Goal: Check status: Check status

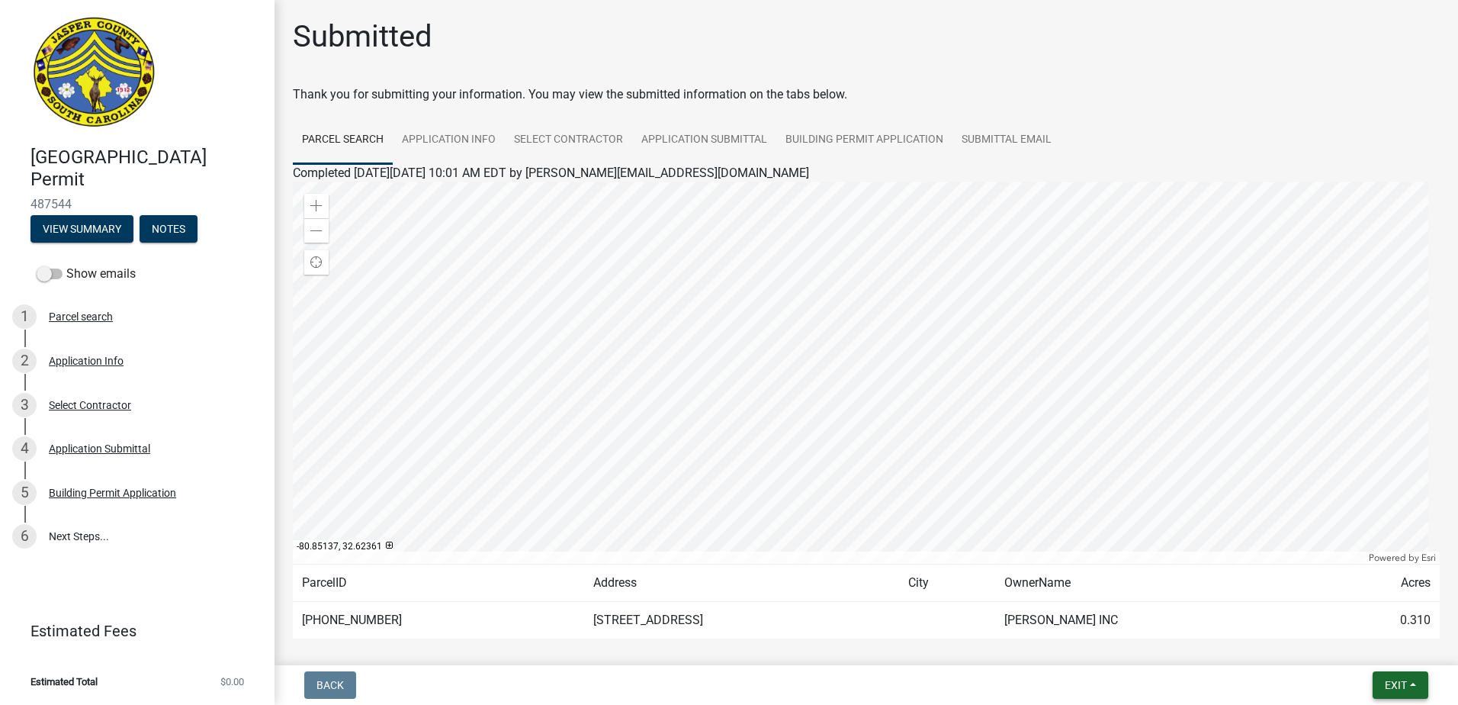
click at [1426, 686] on button "Exit" at bounding box center [1401, 684] width 56 height 27
click at [1386, 650] on button "Save & Exit" at bounding box center [1368, 645] width 122 height 37
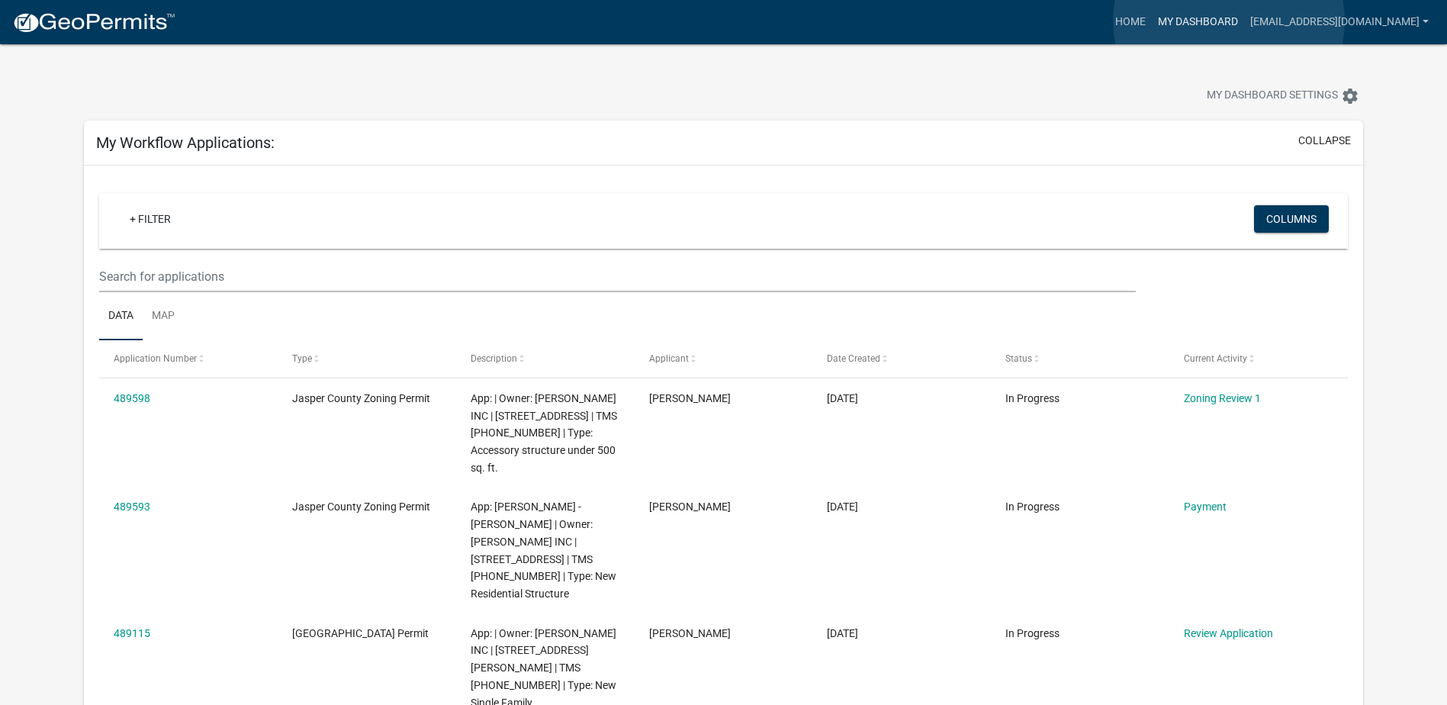
click at [1229, 20] on link "My Dashboard" at bounding box center [1198, 22] width 92 height 29
click at [1152, 30] on link "Home" at bounding box center [1130, 22] width 43 height 29
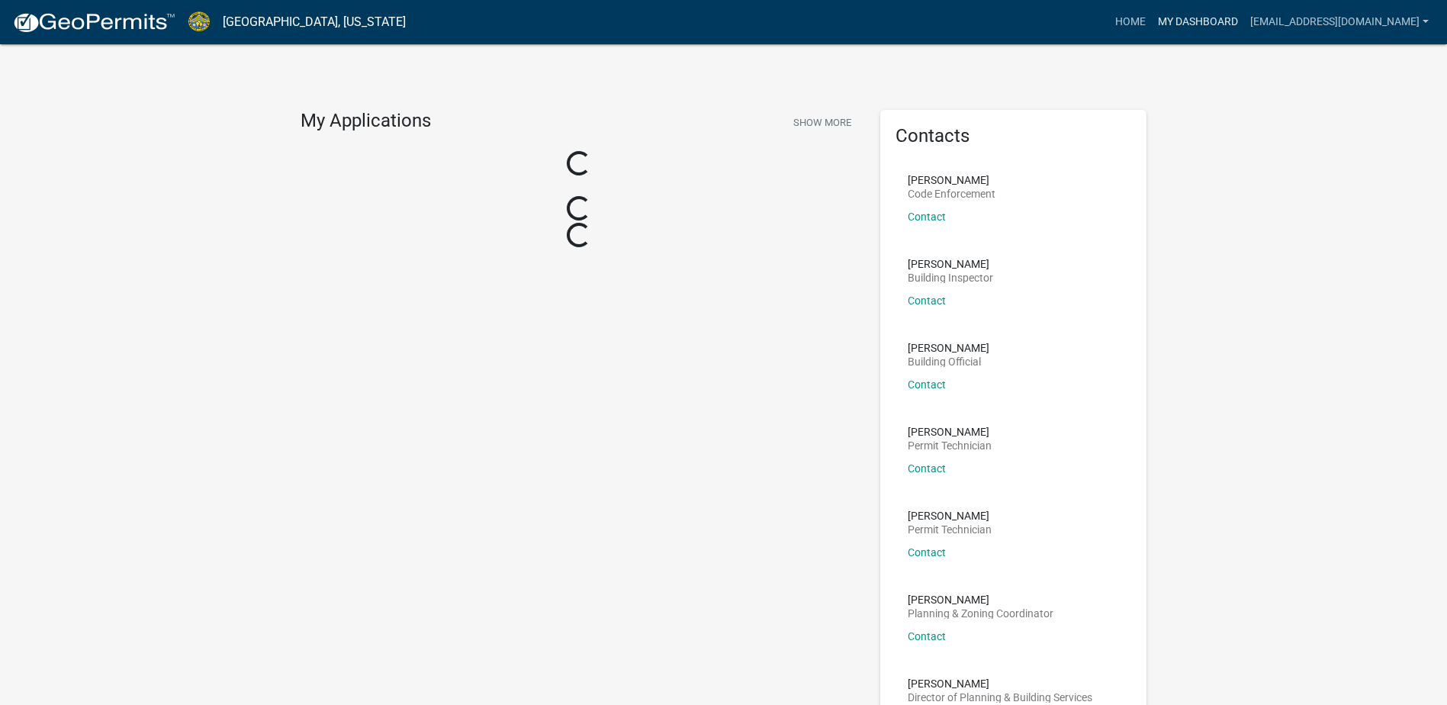
click at [1233, 12] on link "My Dashboard" at bounding box center [1198, 22] width 92 height 29
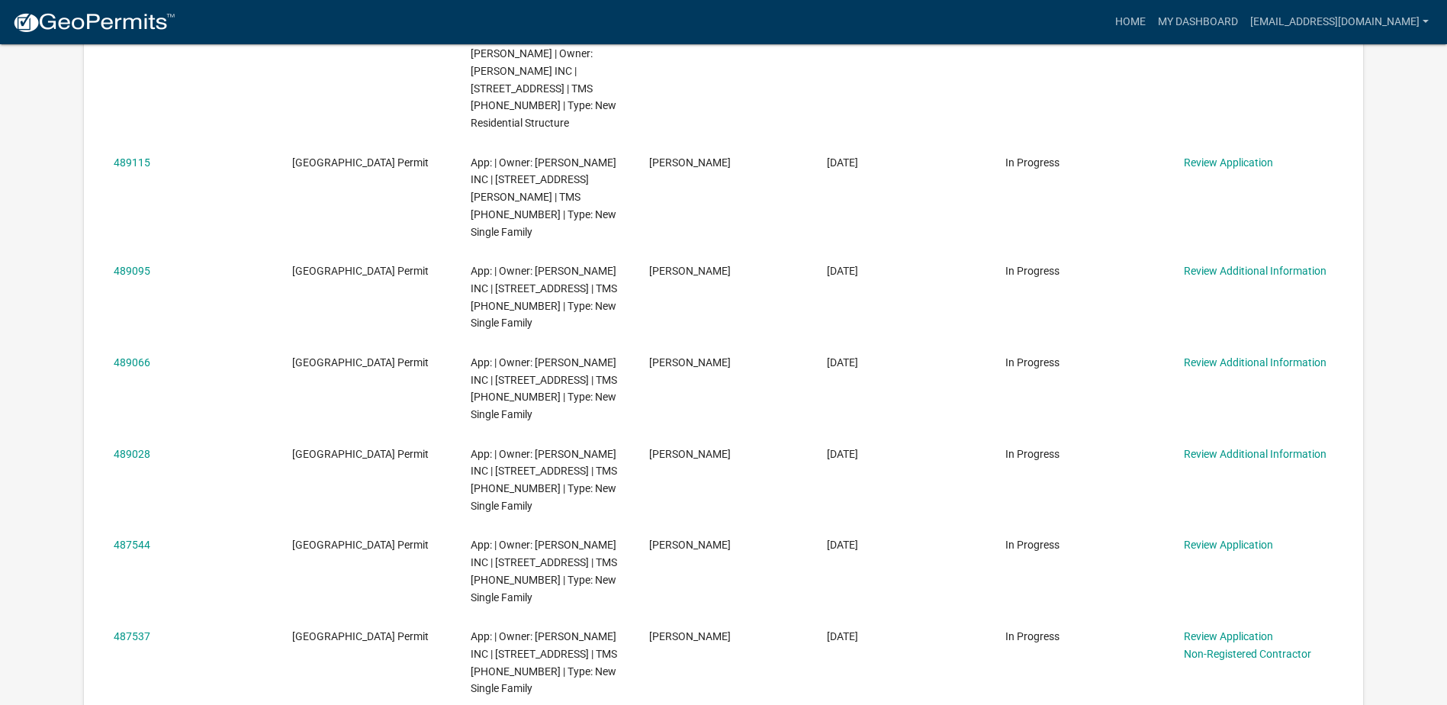
scroll to position [534, 0]
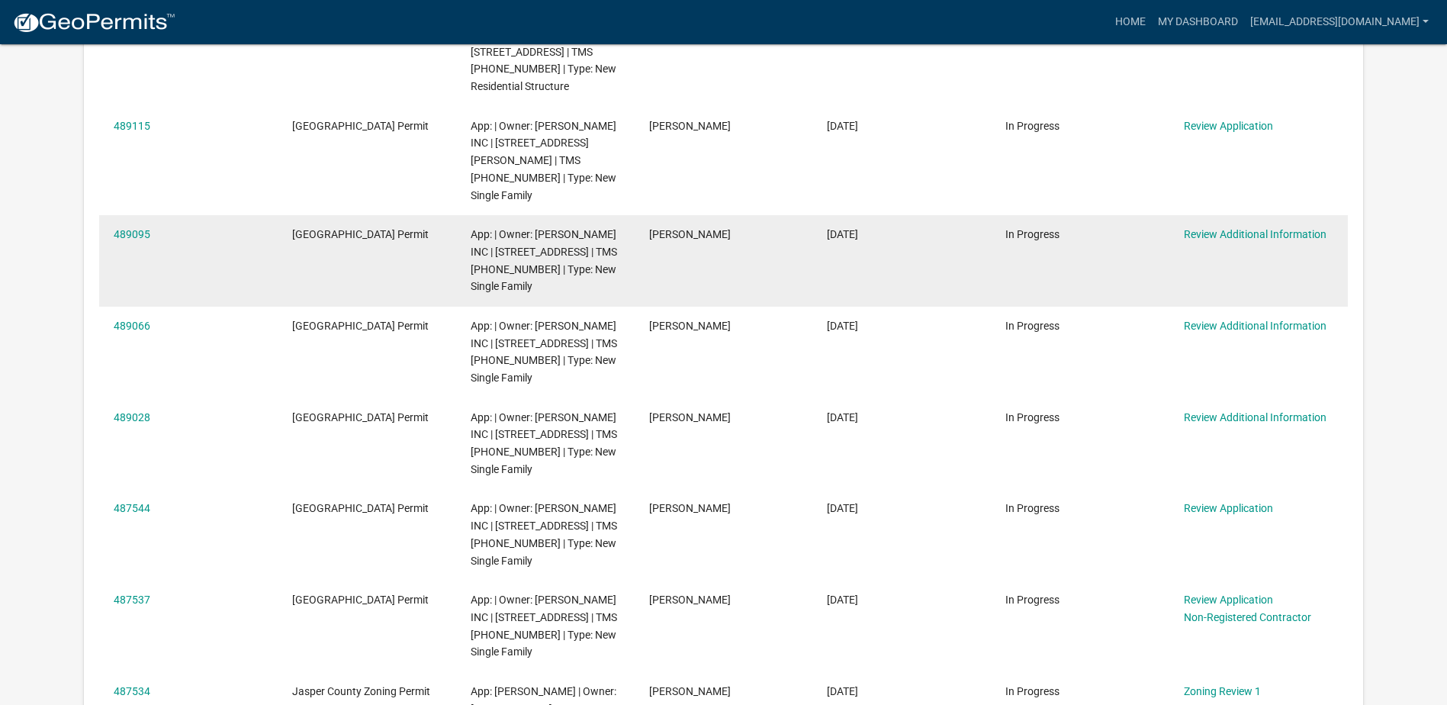
click at [143, 228] on link "489095" at bounding box center [132, 234] width 37 height 12
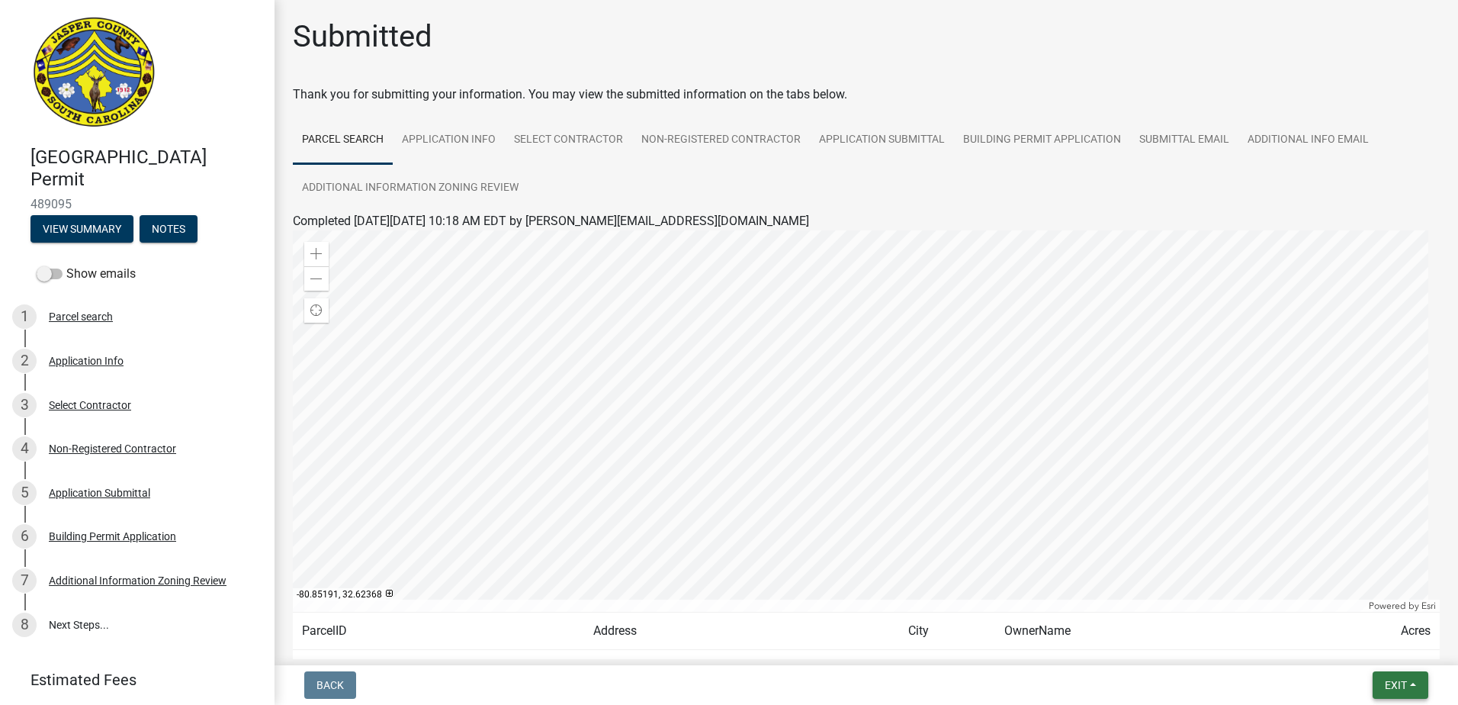
click at [1409, 676] on button "Exit" at bounding box center [1401, 684] width 56 height 27
click at [1396, 643] on button "Save & Exit" at bounding box center [1368, 645] width 122 height 37
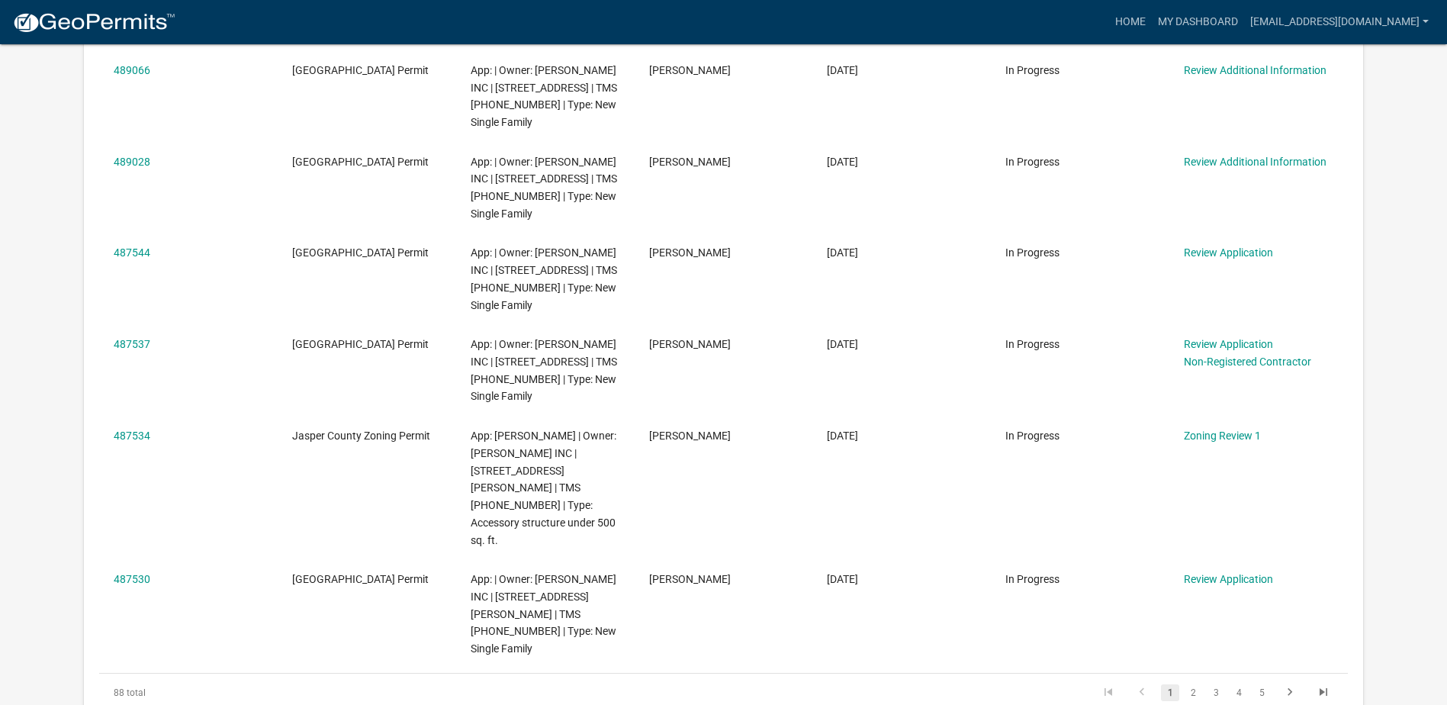
scroll to position [736, 0]
